Goal: Transaction & Acquisition: Subscribe to service/newsletter

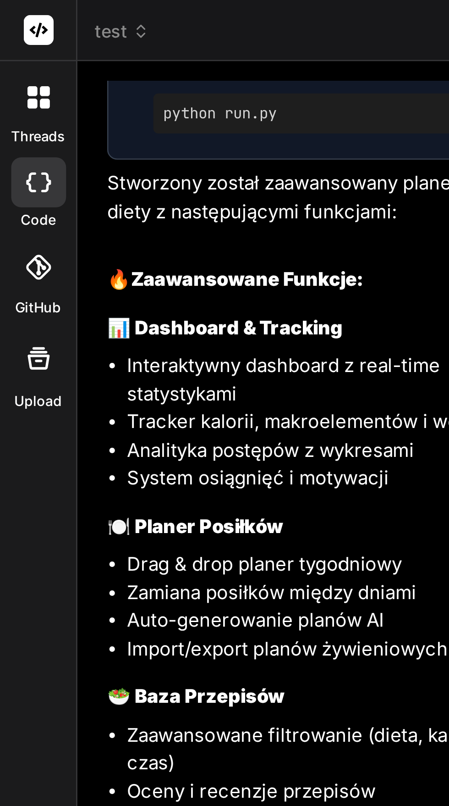
scroll to position [217, 0]
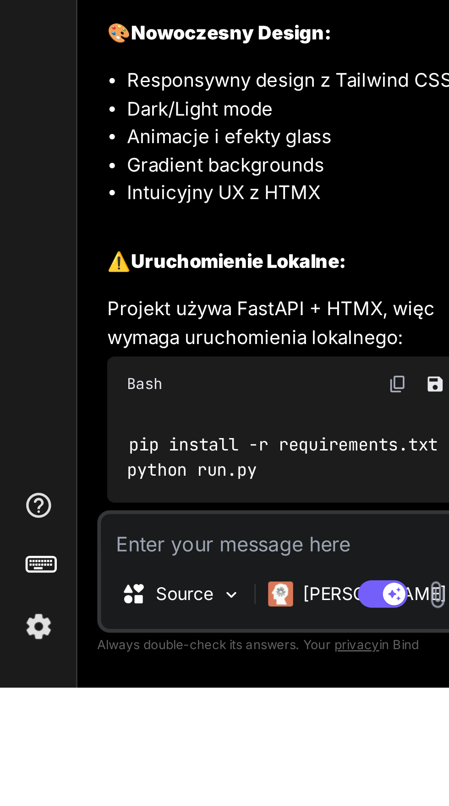
click at [20, 791] on img at bounding box center [14, 783] width 16 height 16
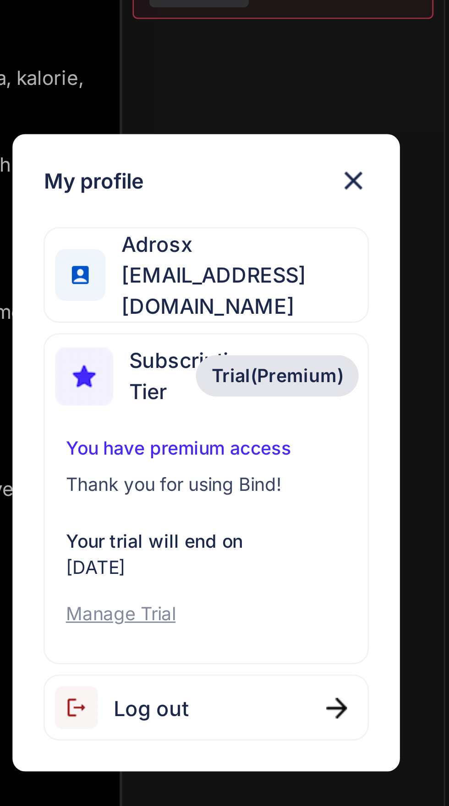
scroll to position [61, 0]
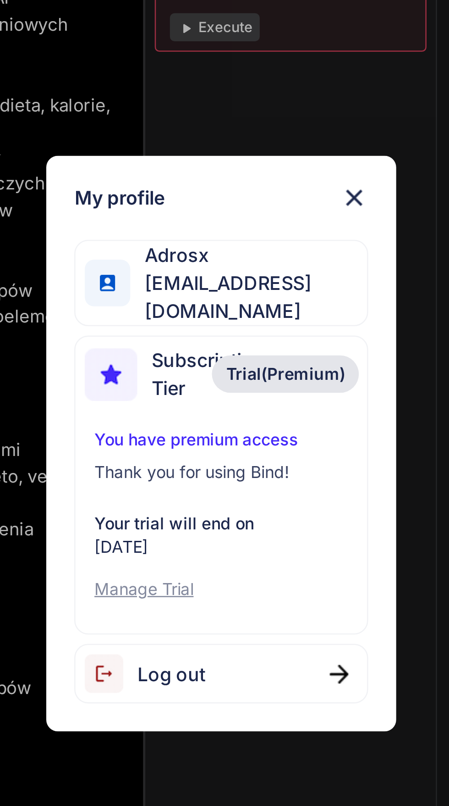
click at [261, 374] on span "Trial(Premium)" at bounding box center [250, 375] width 47 height 9
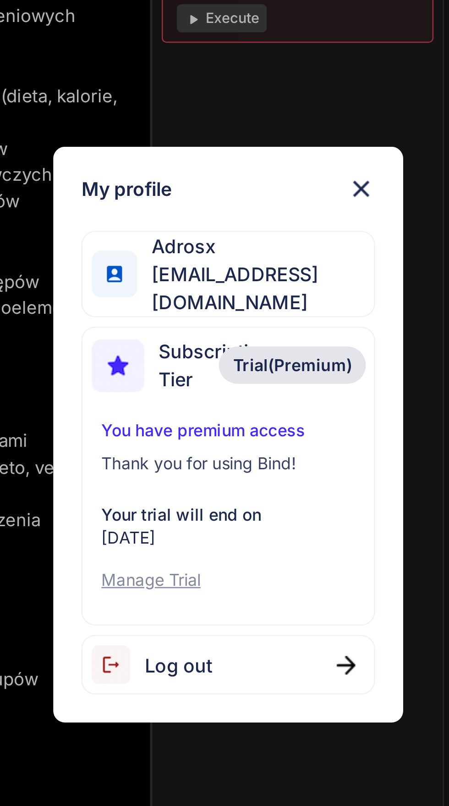
click at [281, 305] on img at bounding box center [276, 306] width 11 height 11
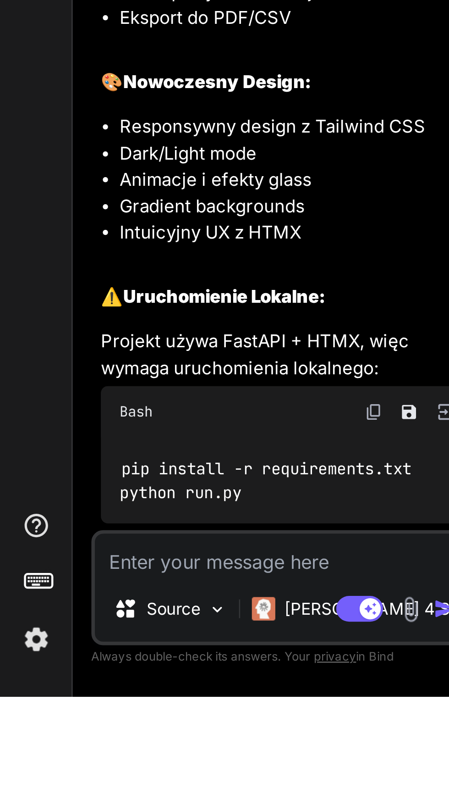
scroll to position [0, 0]
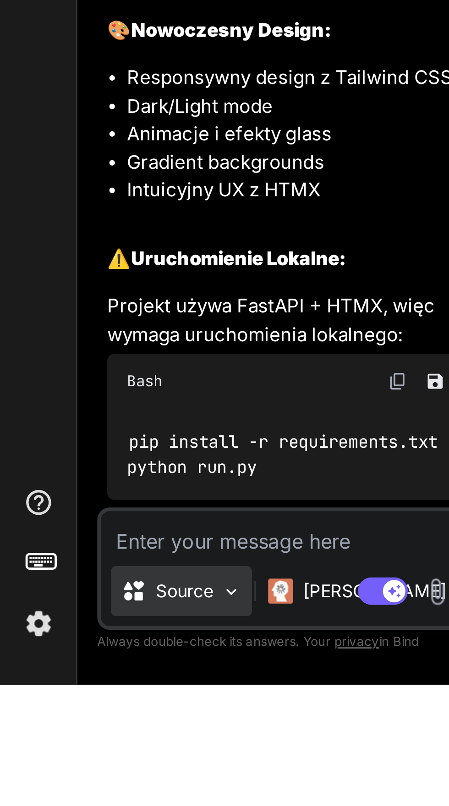
click at [75, 776] on p "Source" at bounding box center [67, 771] width 21 height 9
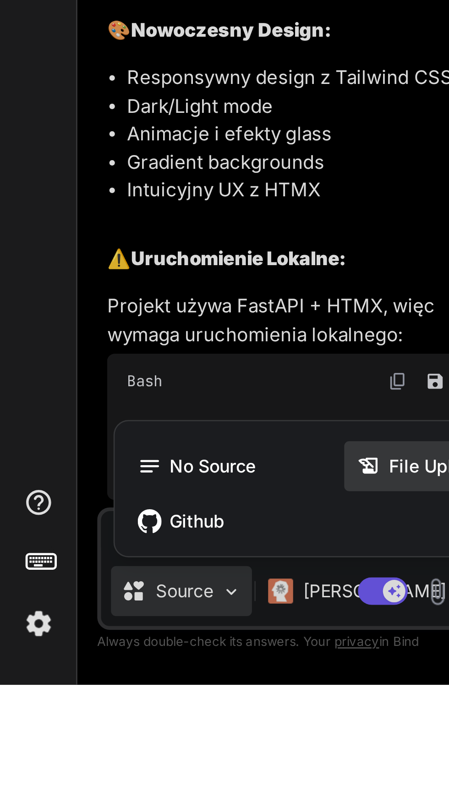
click at [144, 735] on div "File Uploads" at bounding box center [166, 725] width 79 height 18
type textarea "x"
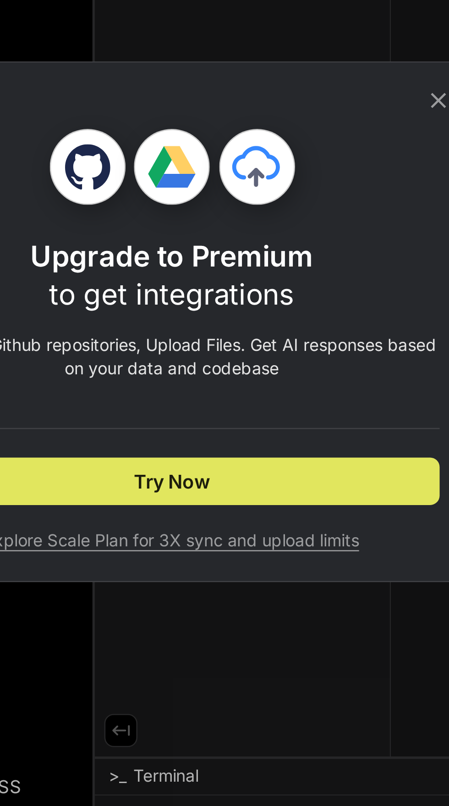
click at [260, 474] on button "Try Now" at bounding box center [224, 464] width 207 height 18
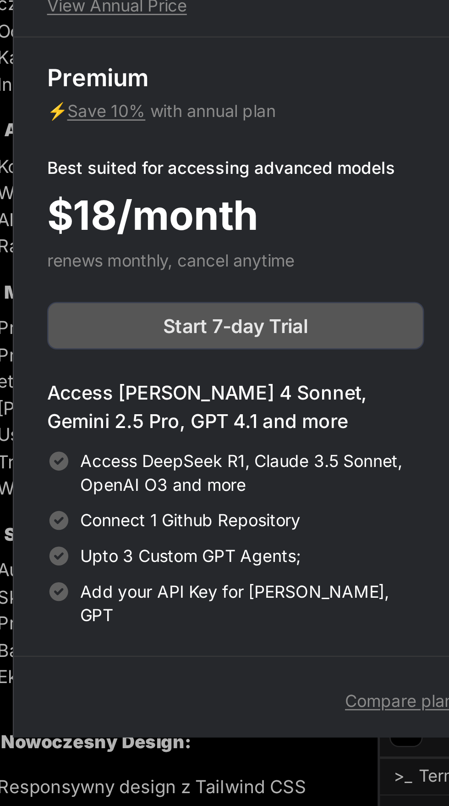
click at [158, 410] on span "Start 7-day Trial" at bounding box center [139, 404] width 56 height 11
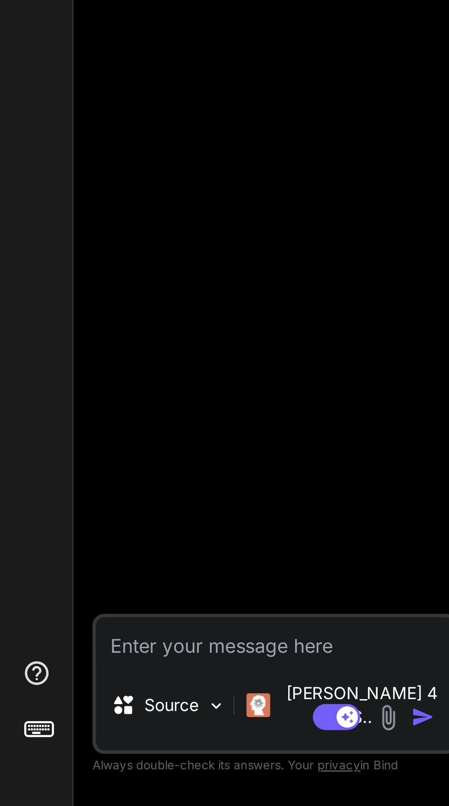
type textarea "x"
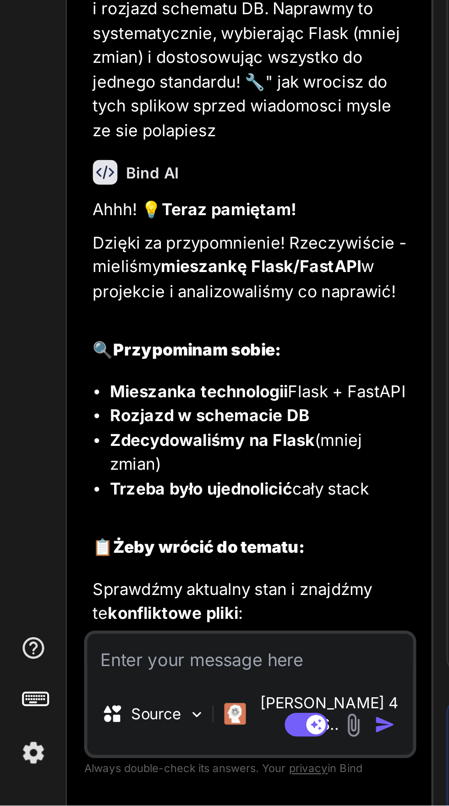
scroll to position [54, 0]
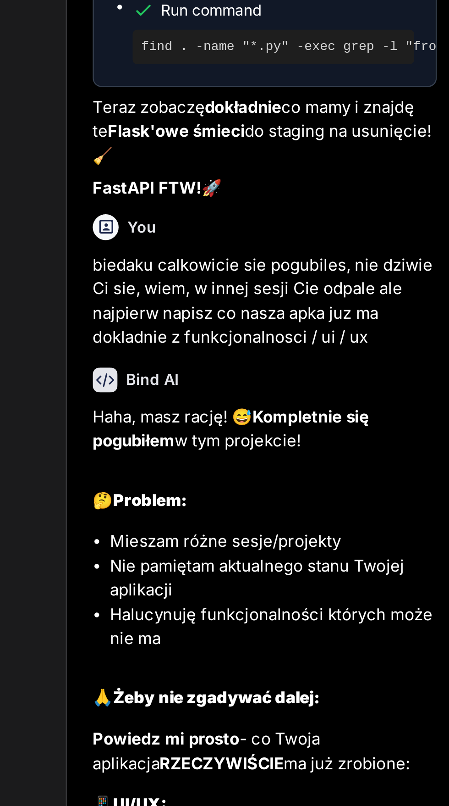
scroll to position [0, 0]
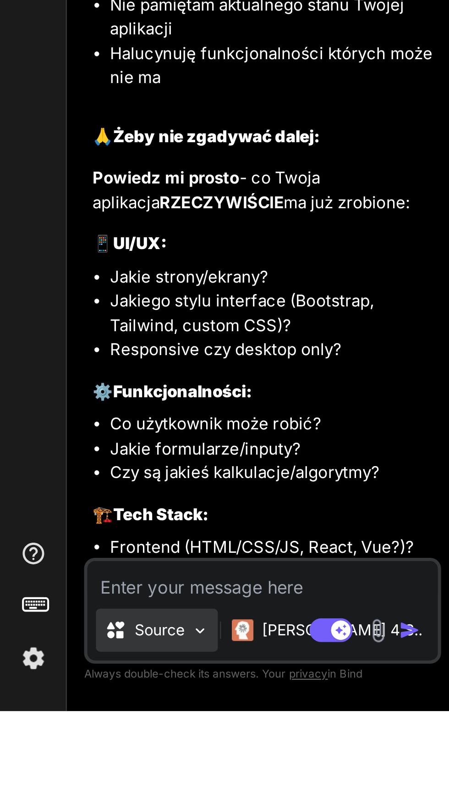
click at [74, 776] on p "Source" at bounding box center [67, 771] width 21 height 9
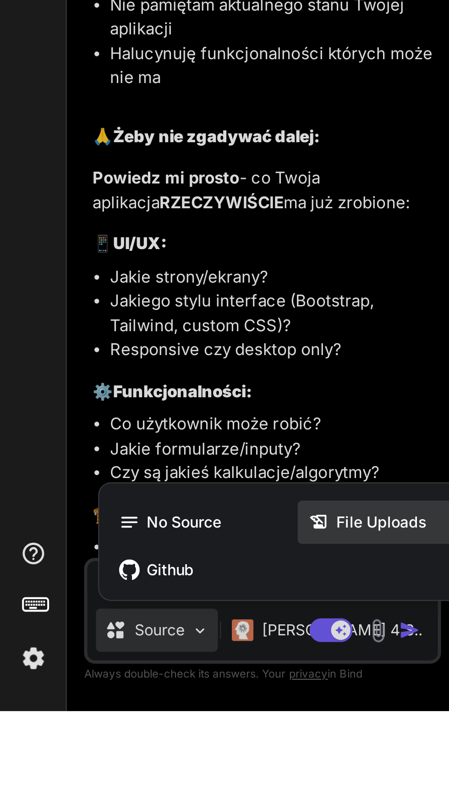
click at [165, 730] on span "File Uploads" at bounding box center [162, 725] width 39 height 9
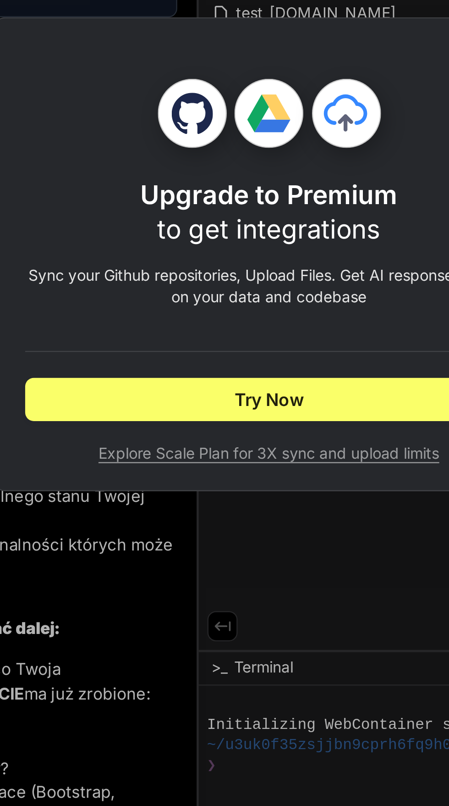
click at [262, 492] on span "Explore Scale Plan for 3X sync and upload limits" at bounding box center [224, 487] width 207 height 9
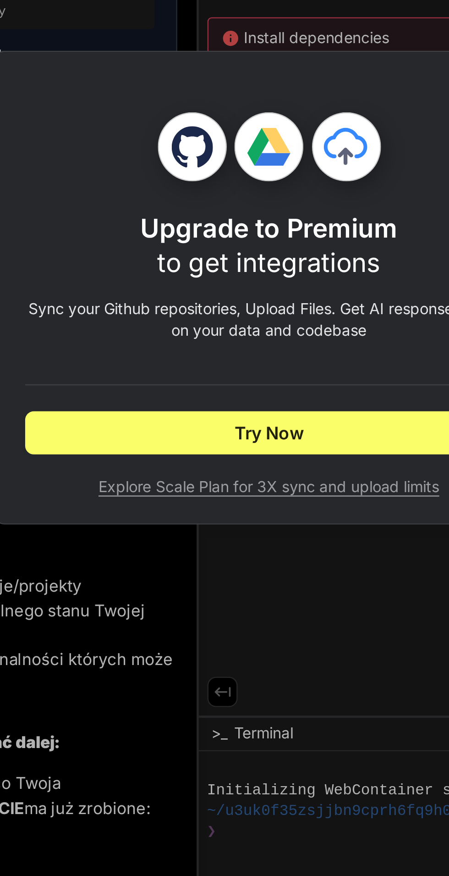
type textarea "x"
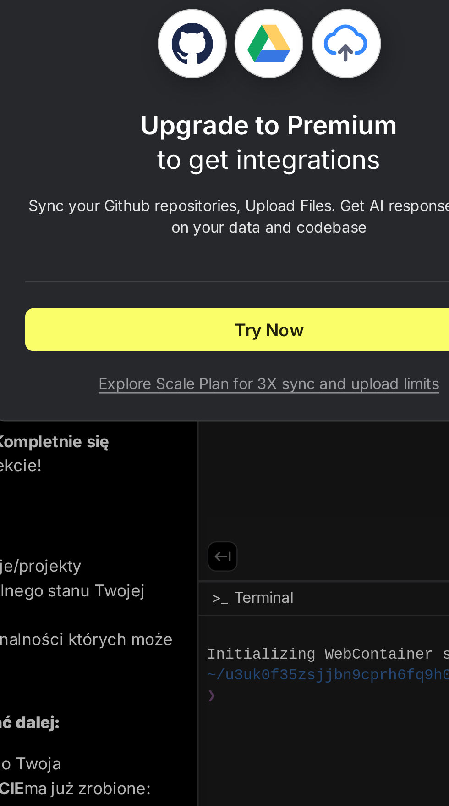
scroll to position [1394, 0]
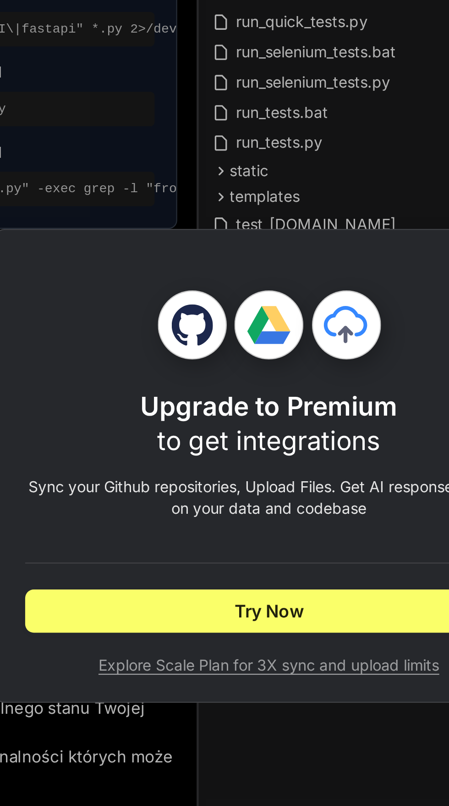
click at [133, 277] on div "Upgrade to Premium to get integrations Sync your Github repositories, Upload Fi…" at bounding box center [224, 403] width 449 height 806
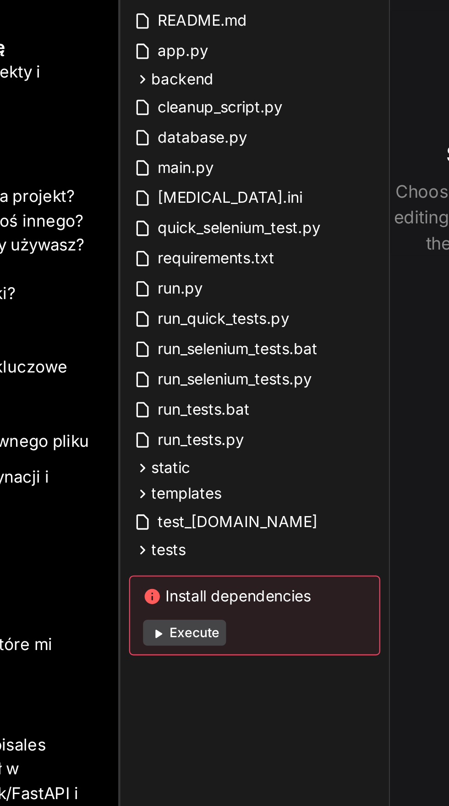
scroll to position [0, 0]
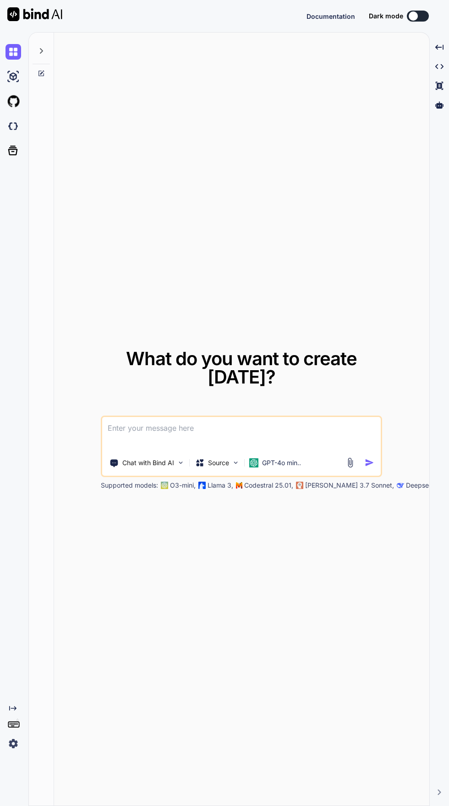
type textarea "x"
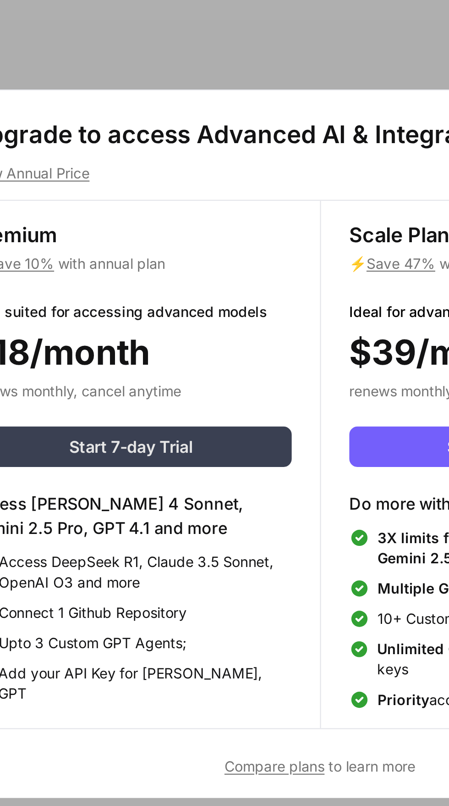
click at [171, 404] on button "Start 7-day Trial" at bounding box center [139, 404] width 146 height 18
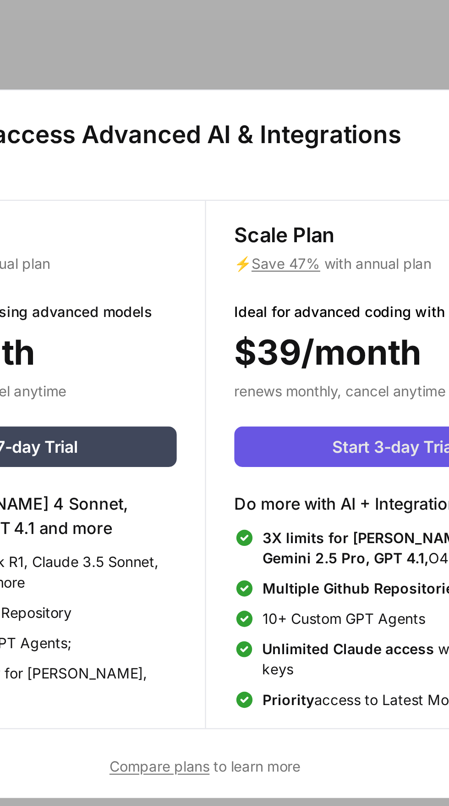
click at [297, 408] on span "Start 3-day Trial" at bounding box center [310, 404] width 56 height 11
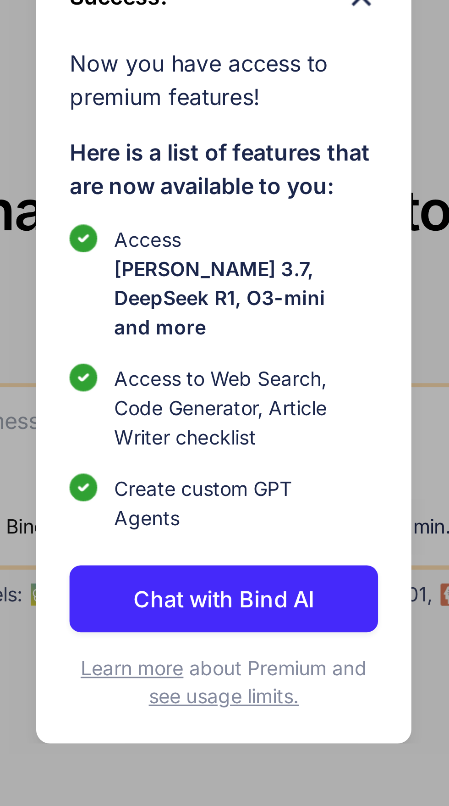
click at [196, 481] on p "Chat with Bind AI" at bounding box center [225, 486] width 60 height 11
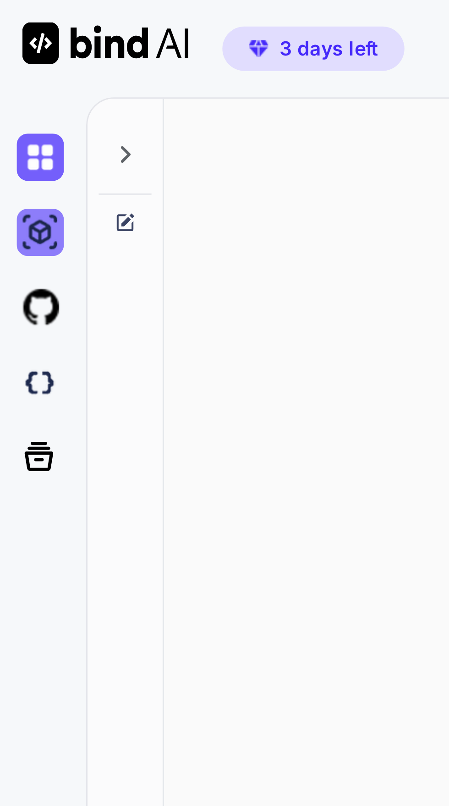
click at [6, 77] on img at bounding box center [14, 77] width 16 height 16
type textarea "x"
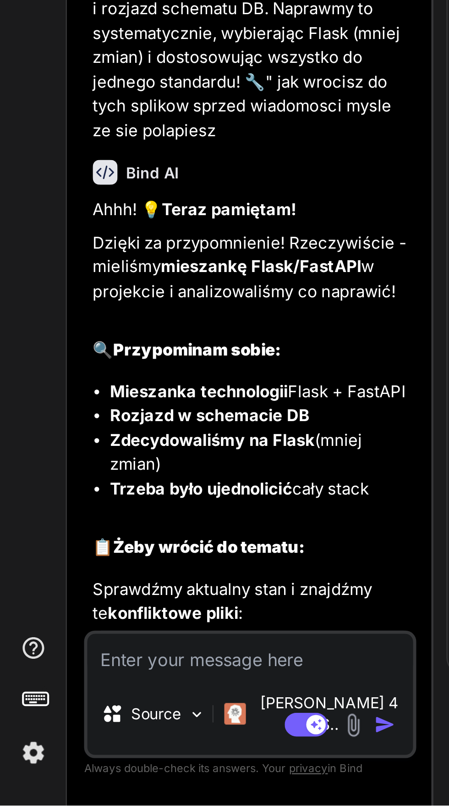
scroll to position [54, 0]
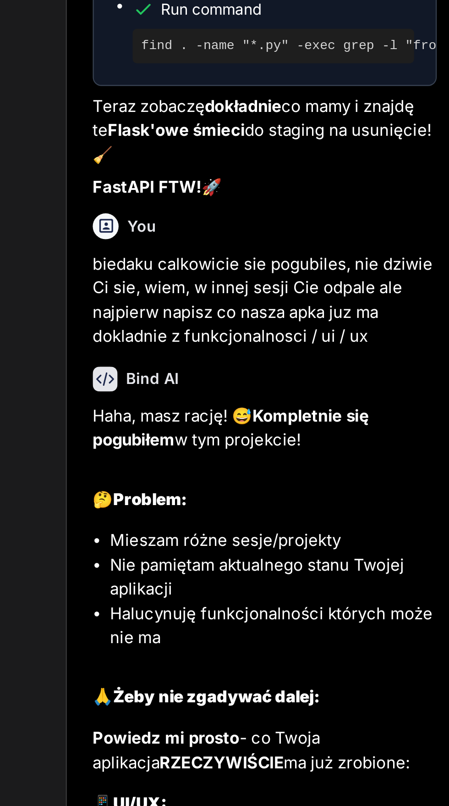
scroll to position [0, 0]
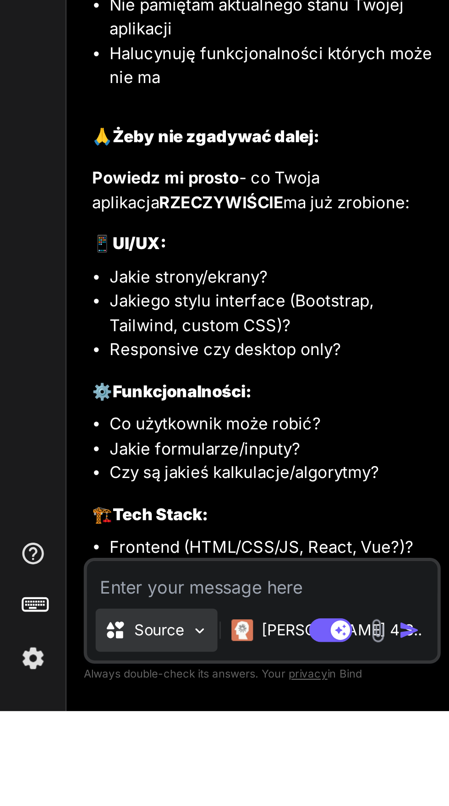
click at [59, 776] on p "Source" at bounding box center [67, 771] width 21 height 9
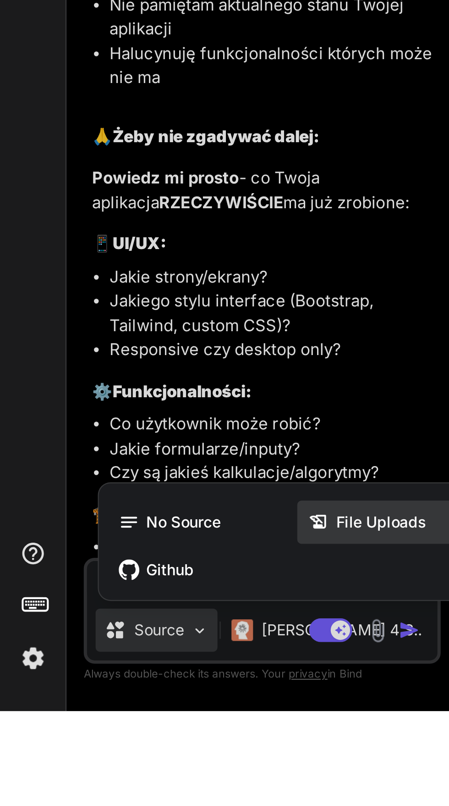
click at [148, 730] on span "File Uploads" at bounding box center [162, 725] width 39 height 9
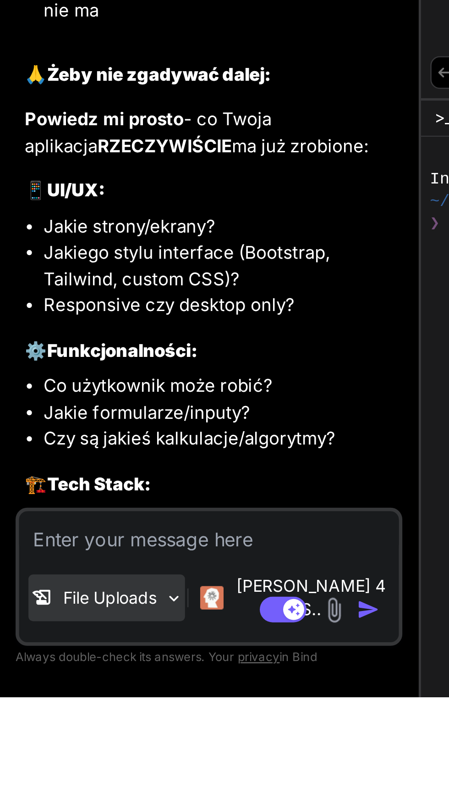
click at [71, 776] on div "File Uploads" at bounding box center [71, 767] width 61 height 18
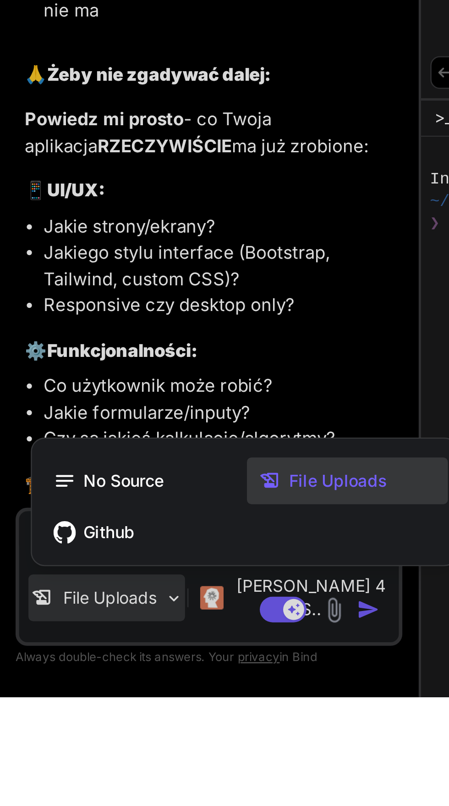
click at [154, 725] on span "File Uploads" at bounding box center [162, 720] width 39 height 9
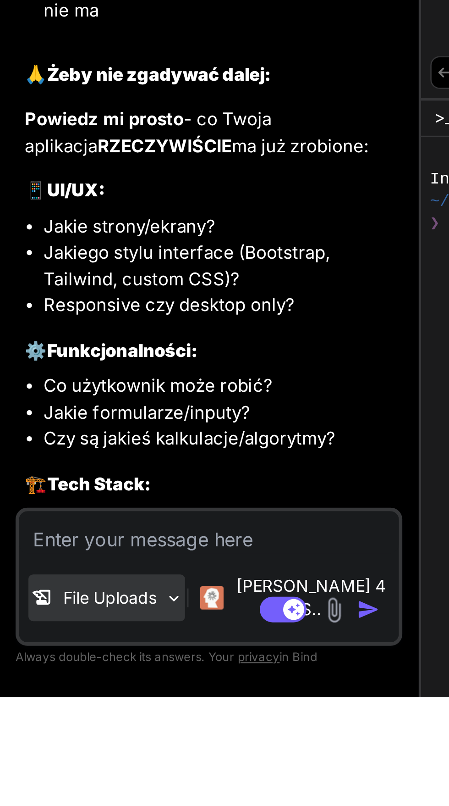
click at [70, 771] on p "File Uploads" at bounding box center [73, 766] width 37 height 9
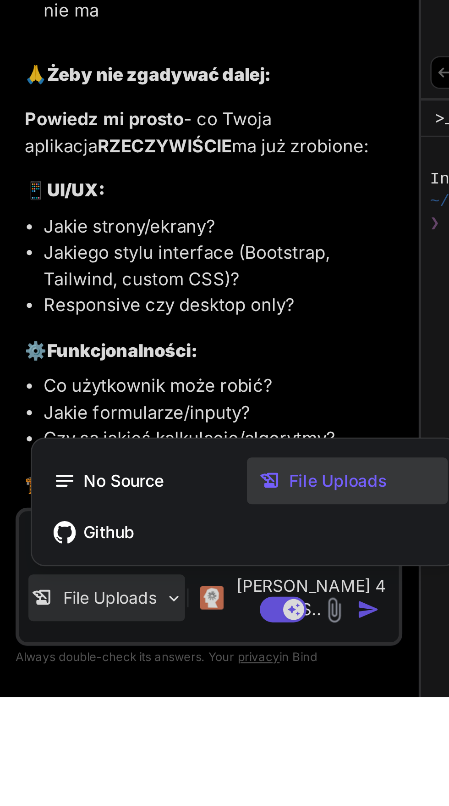
click at [155, 730] on div "File Uploads" at bounding box center [166, 721] width 79 height 18
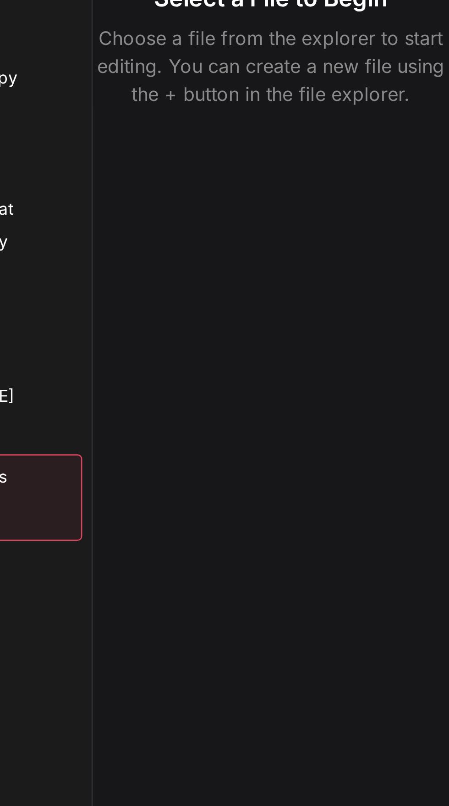
type textarea "x"
